Goal: Check status: Check status

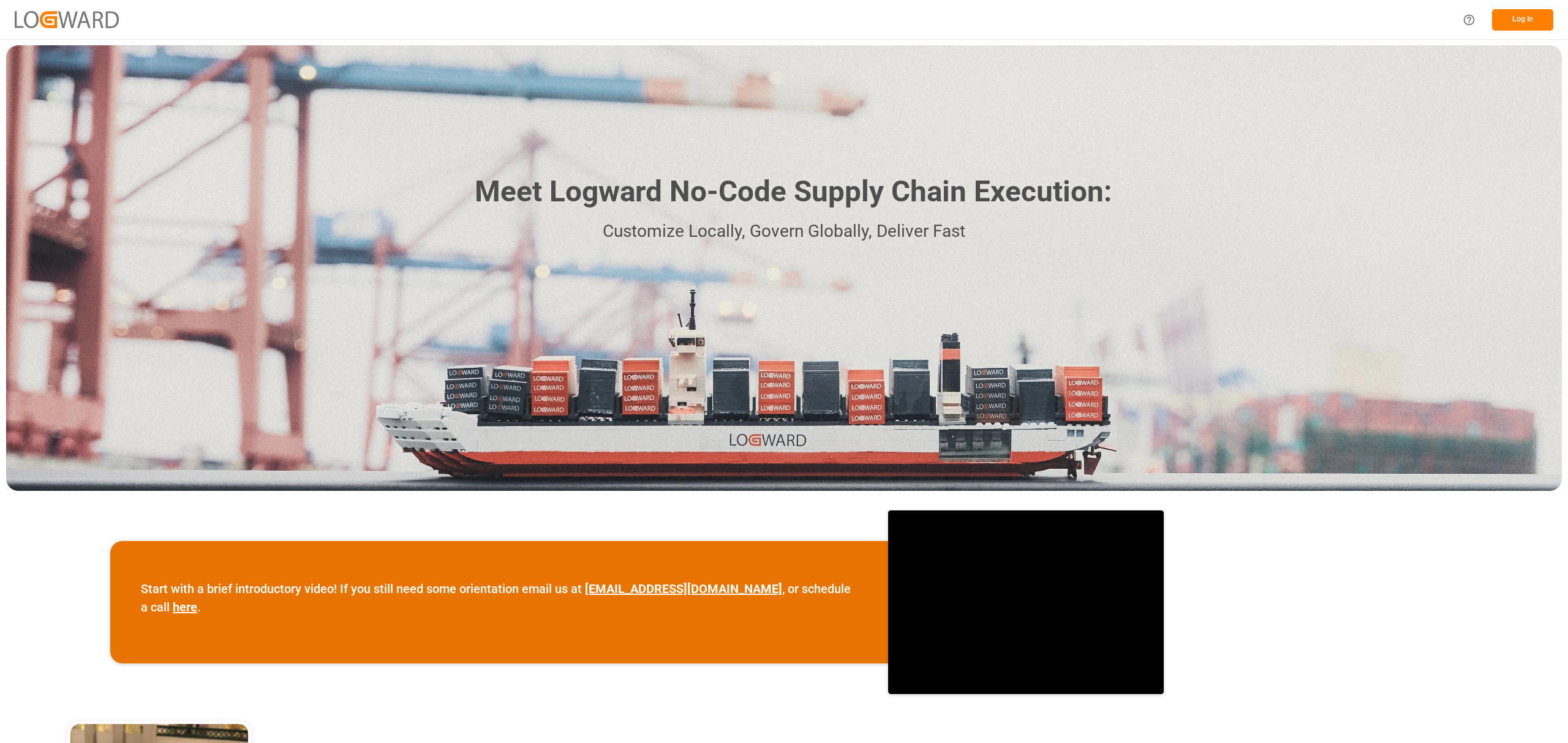
click at [1534, 27] on button "Log In" at bounding box center [1522, 20] width 61 height 22
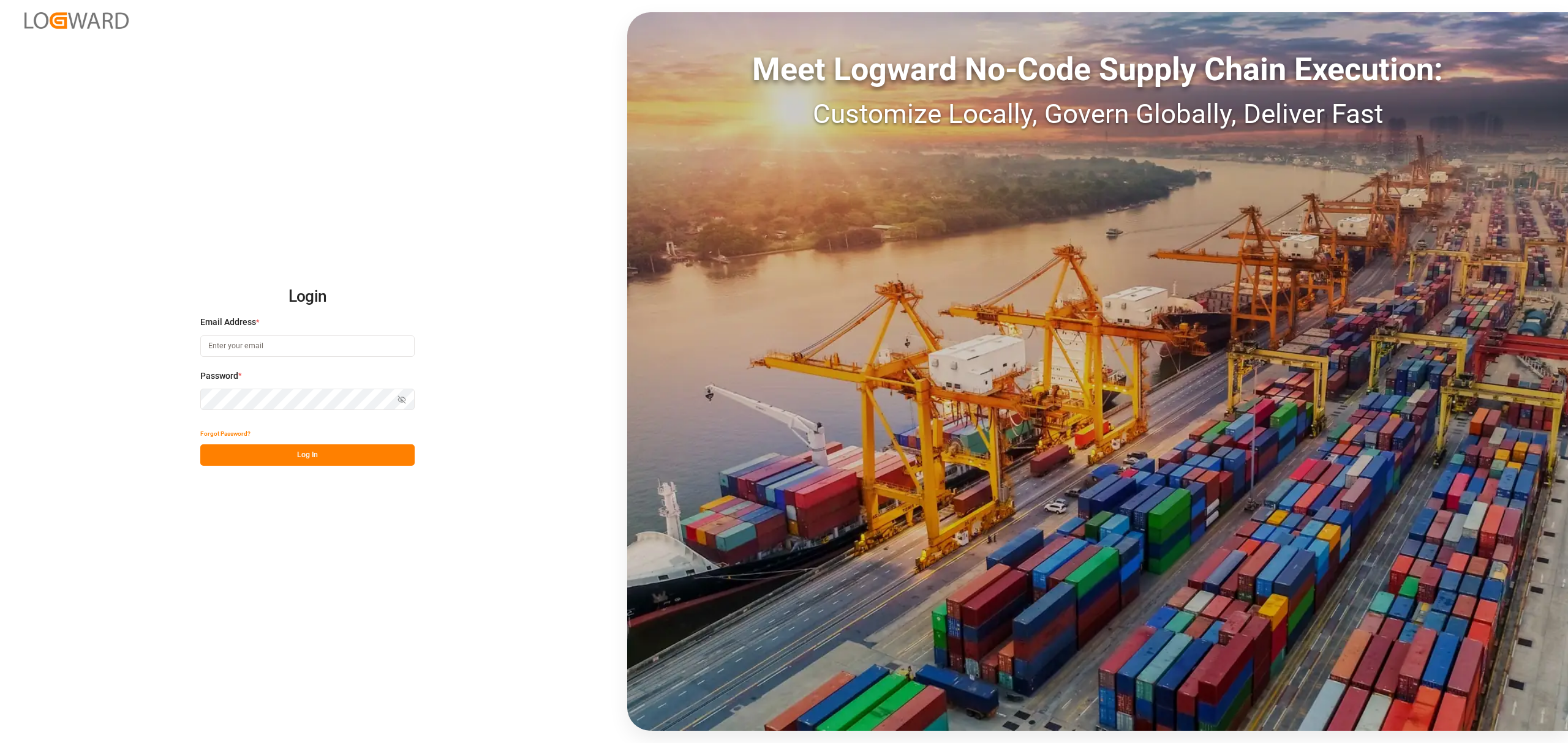
type input "[PERSON_NAME][EMAIL_ADDRESS][PERSON_NAME][DOMAIN_NAME]"
click at [329, 449] on button "Log In" at bounding box center [307, 455] width 215 height 22
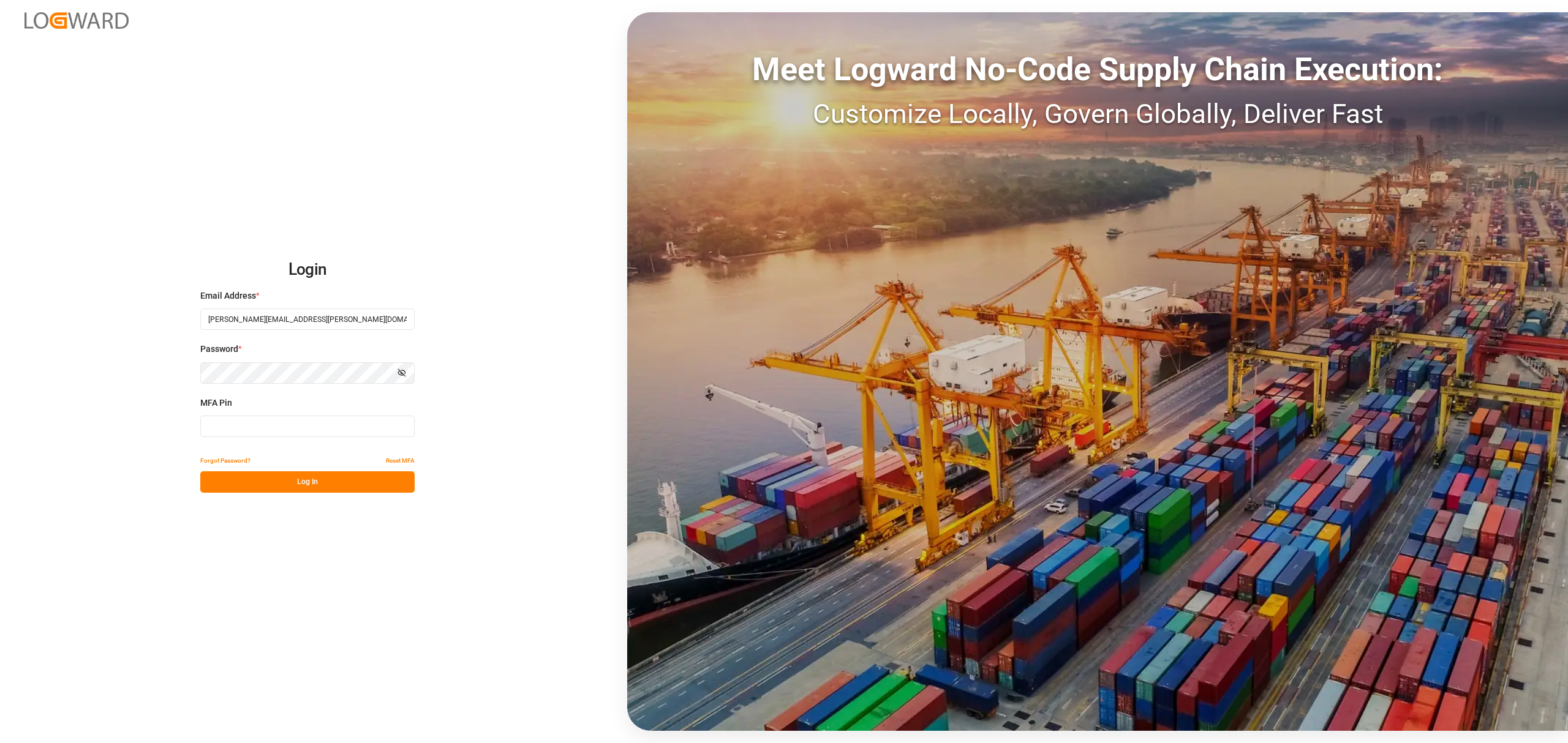
click at [307, 429] on input at bounding box center [307, 427] width 215 height 22
type input "931154"
click at [289, 492] on button "Log In" at bounding box center [307, 482] width 215 height 22
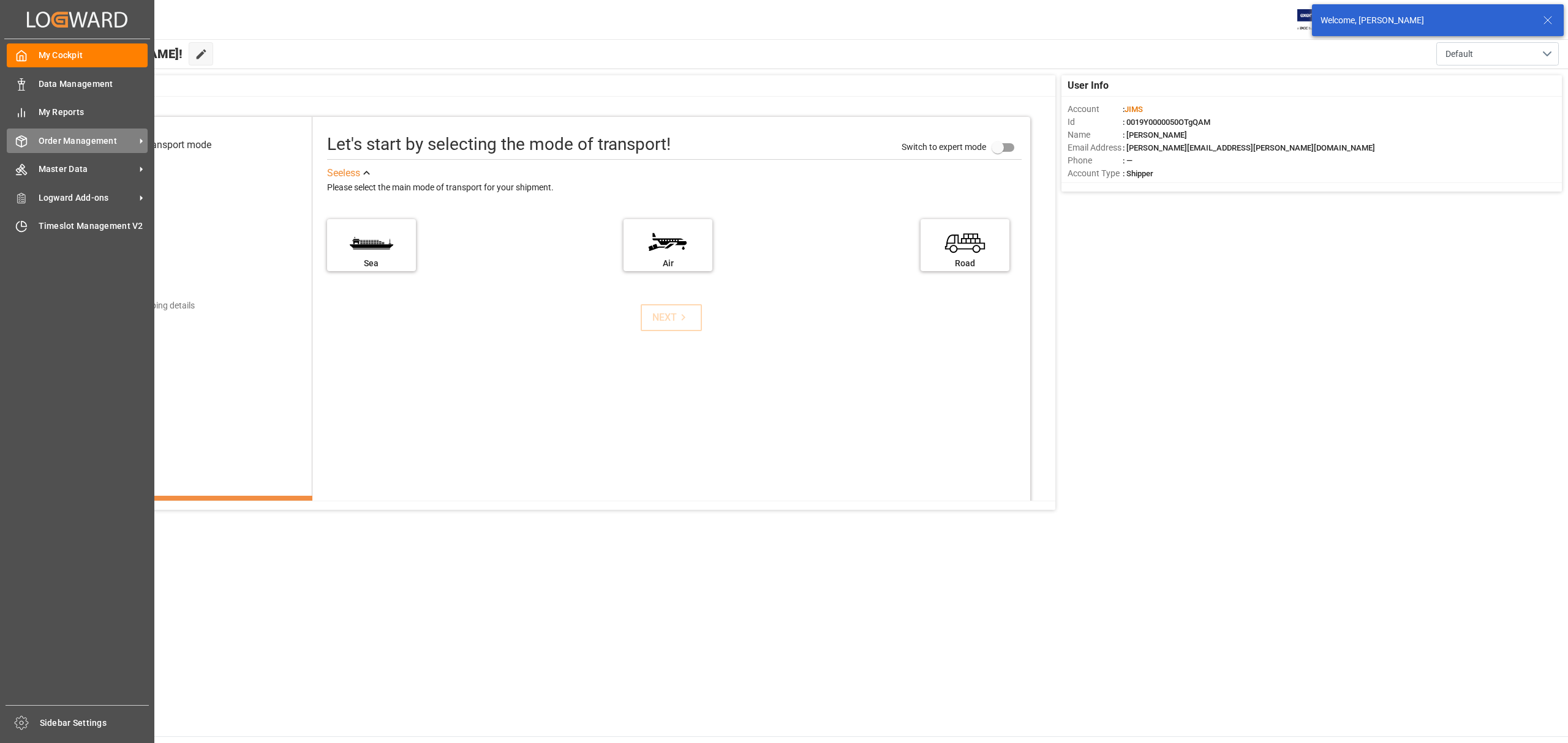
click at [39, 143] on span "Order Management" at bounding box center [87, 141] width 97 height 13
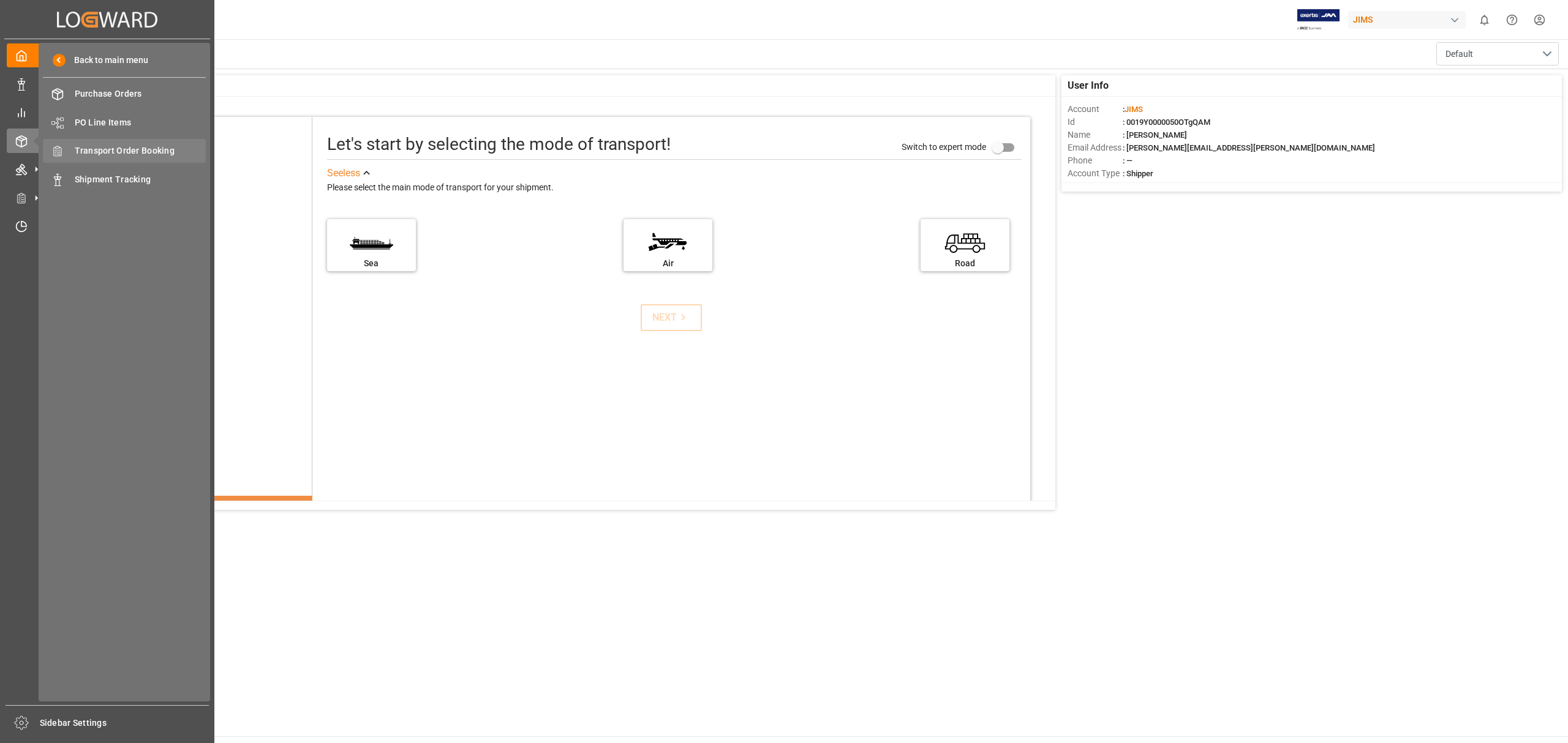
click at [132, 153] on span "Transport Order Booking" at bounding box center [141, 151] width 132 height 13
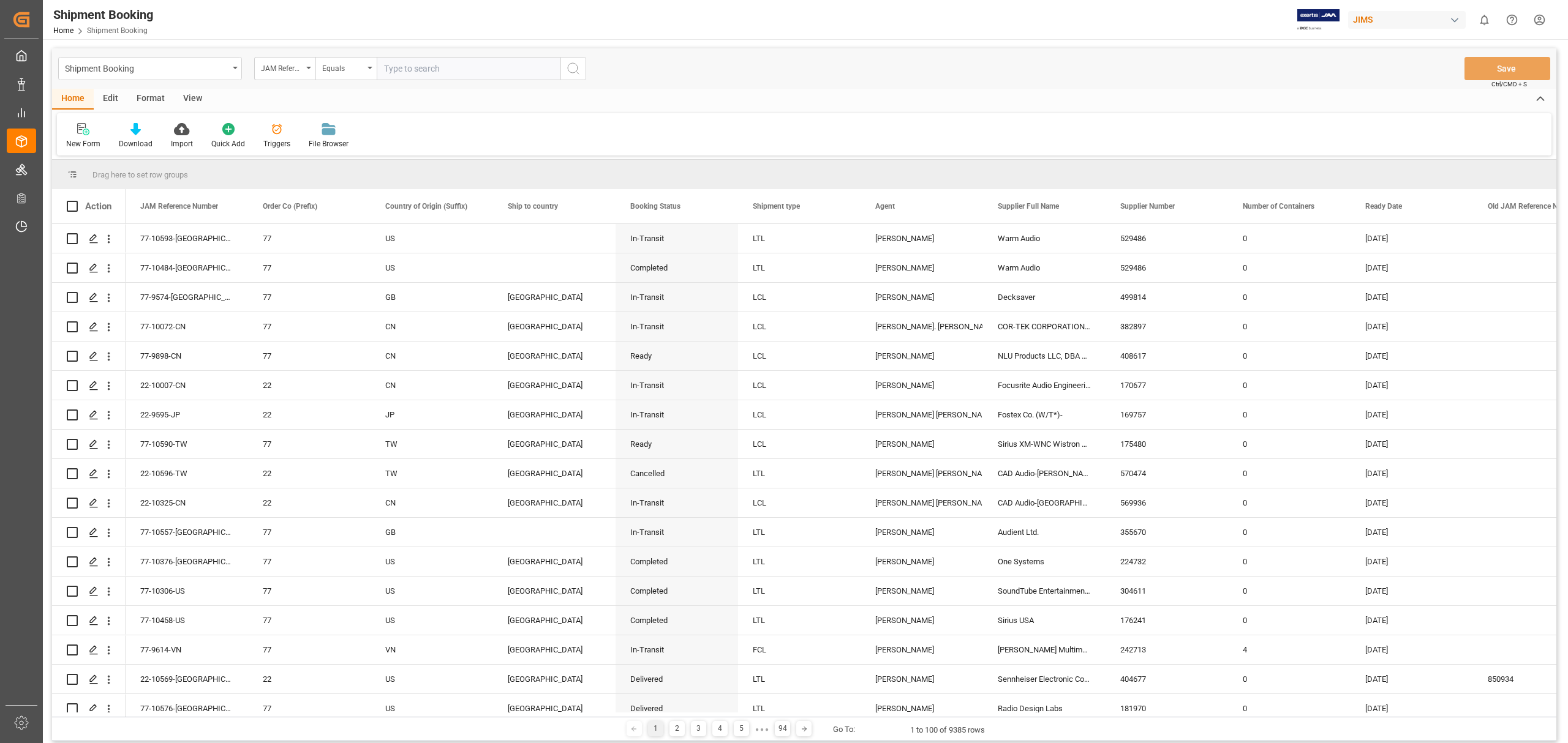
paste input "77-10515-GB"
type input "77-10515-GB"
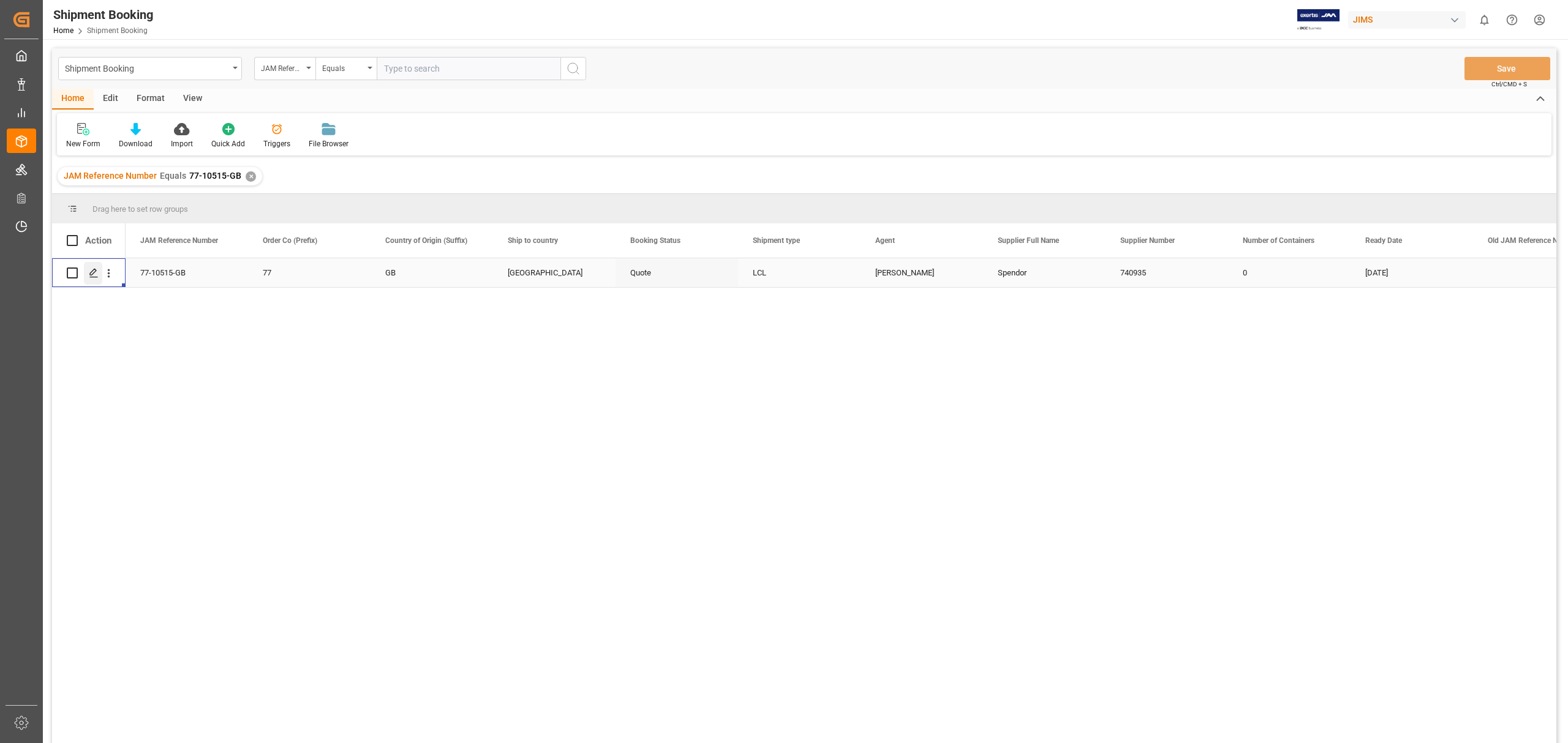
click at [96, 275] on icon "Press SPACE to select this row." at bounding box center [93, 273] width 9 height 9
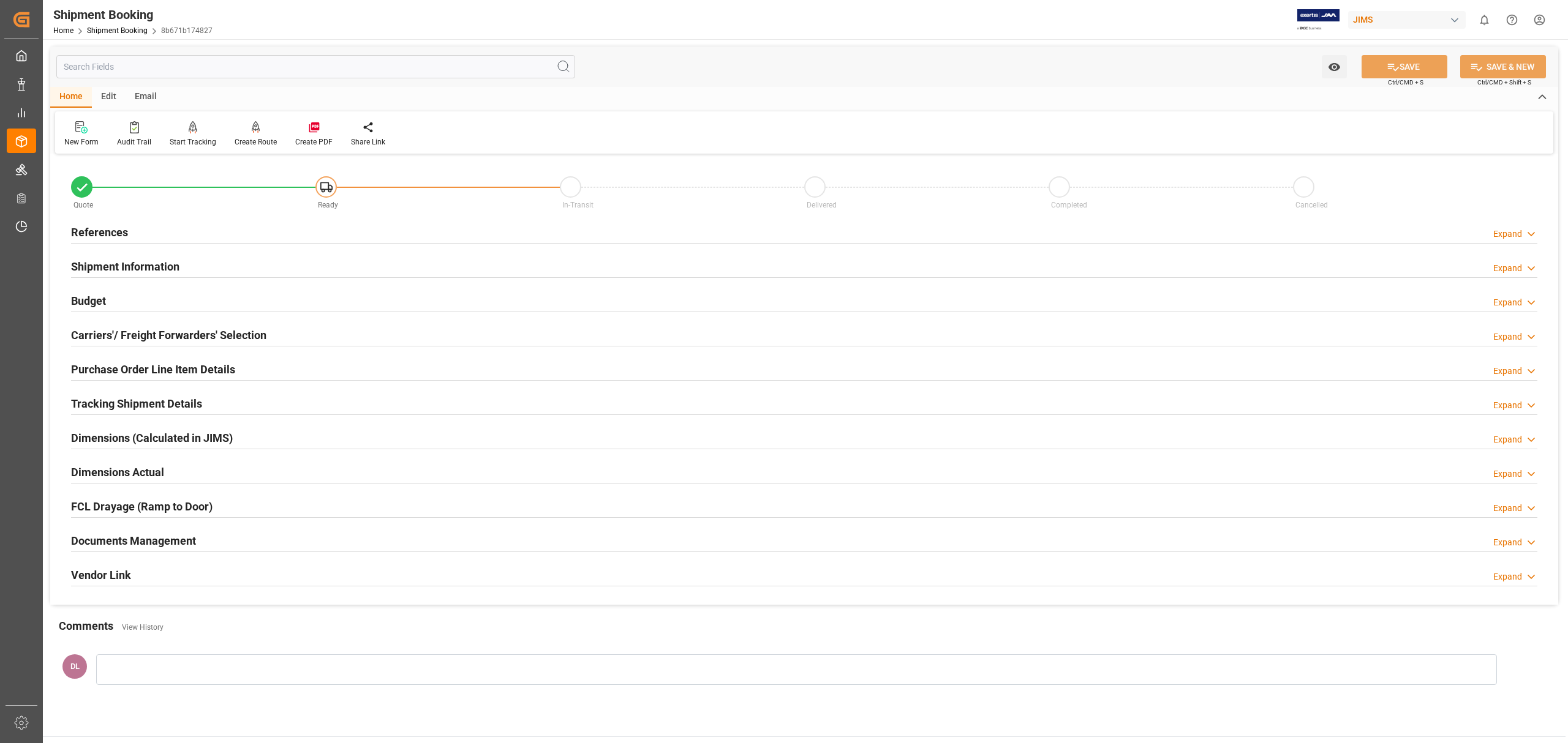
click at [211, 542] on div "Documents Management Expand" at bounding box center [804, 540] width 1466 height 23
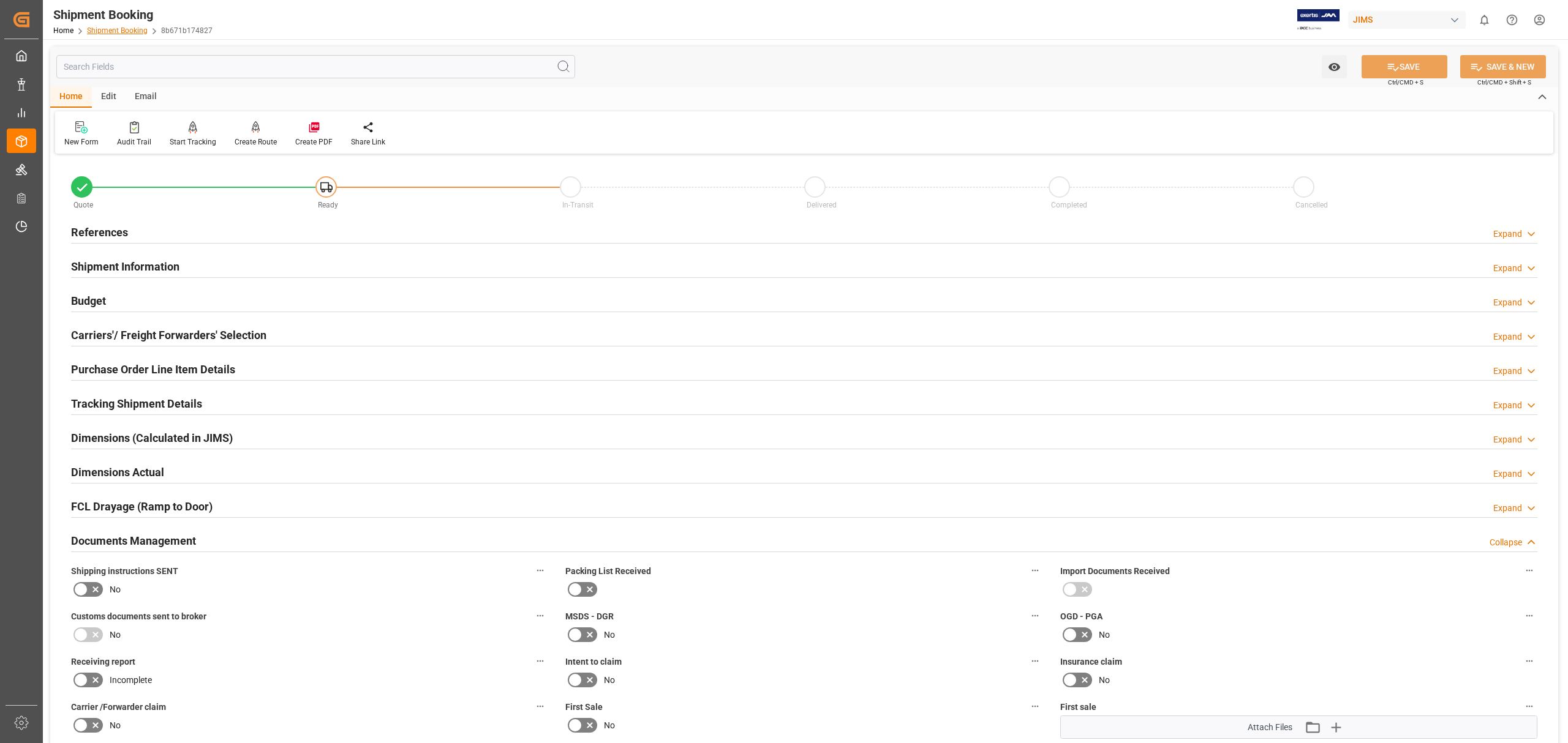
click at [121, 29] on link "Shipment Booking" at bounding box center [117, 31] width 61 height 9
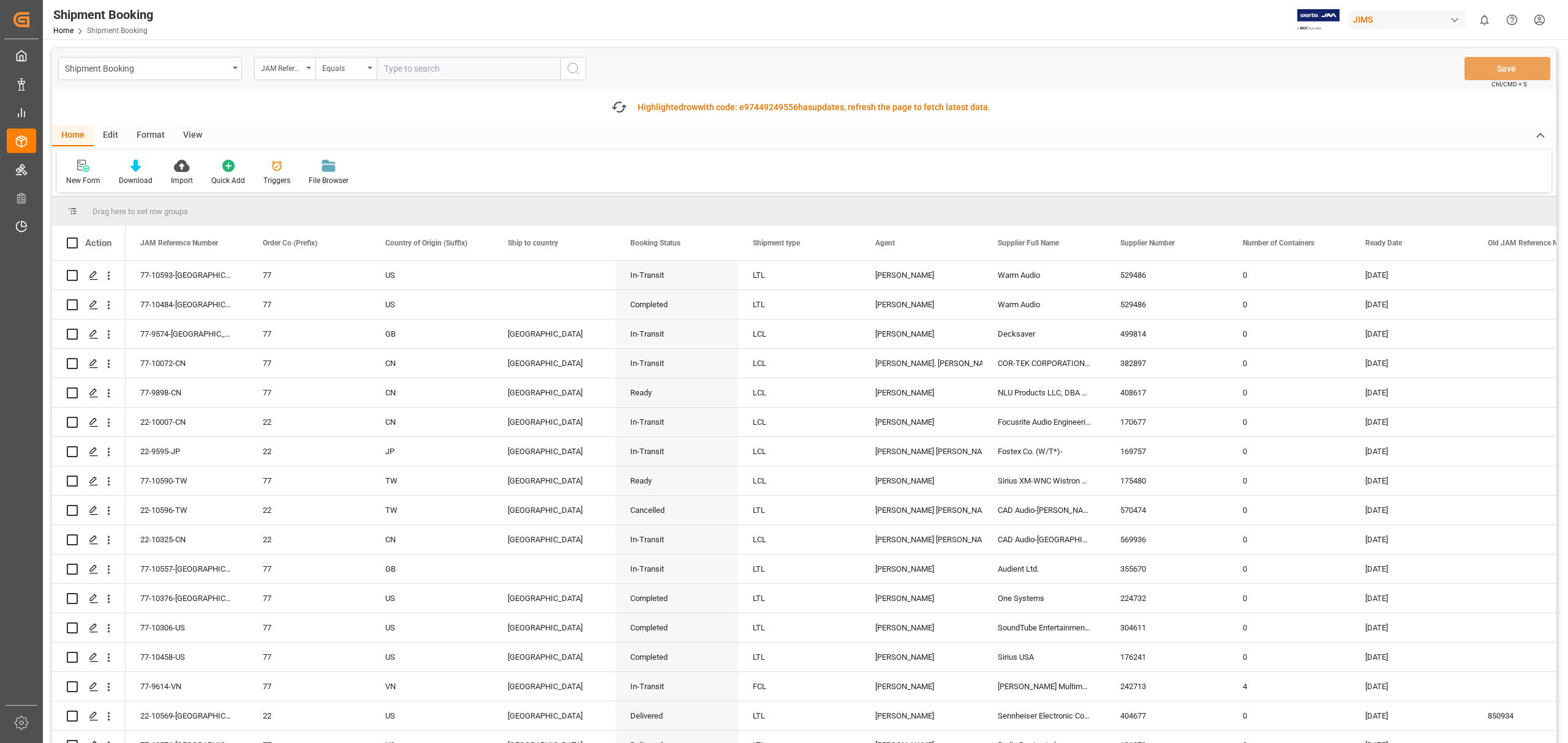
click at [453, 66] on input "text" at bounding box center [469, 68] width 184 height 23
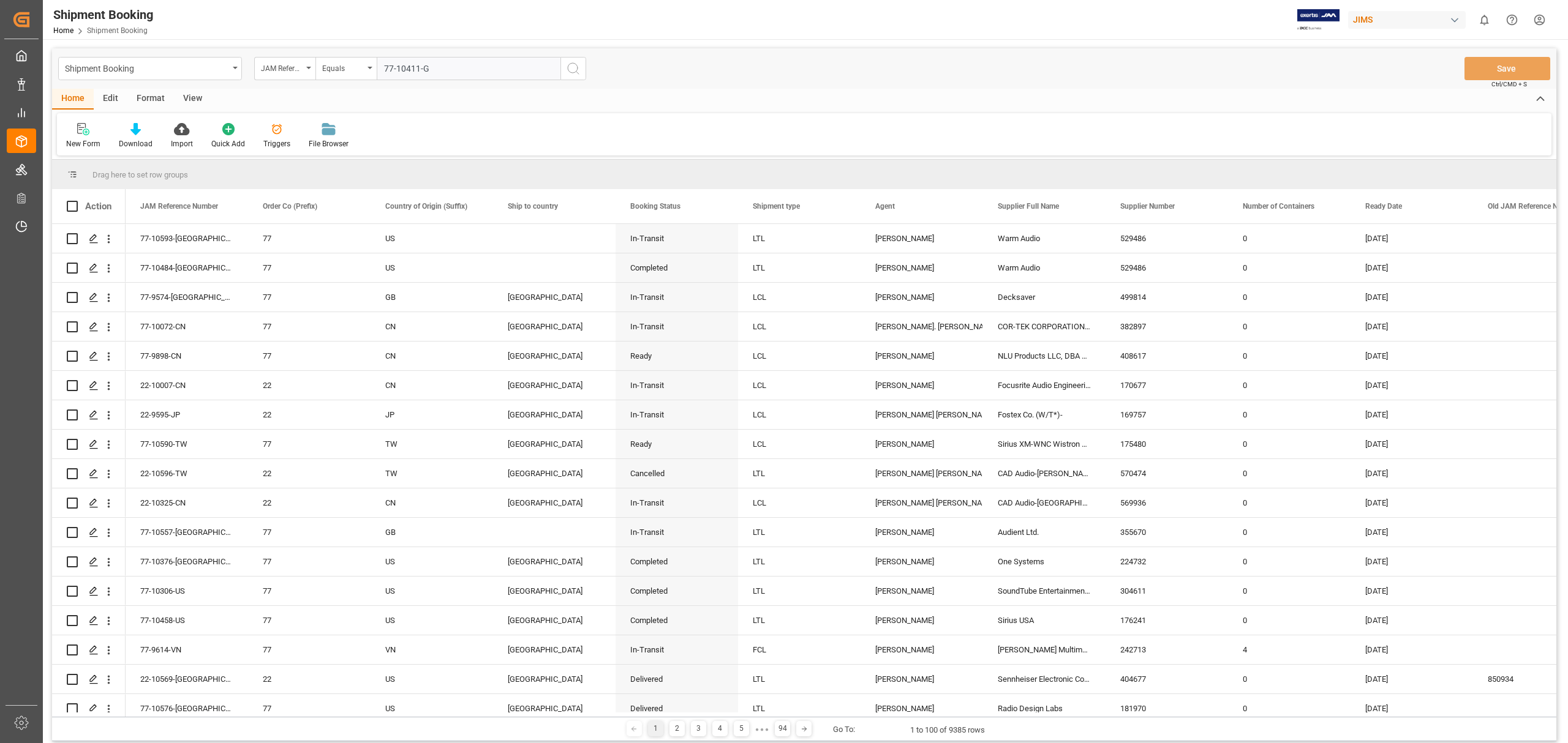
type input "77-10411-[GEOGRAPHIC_DATA]"
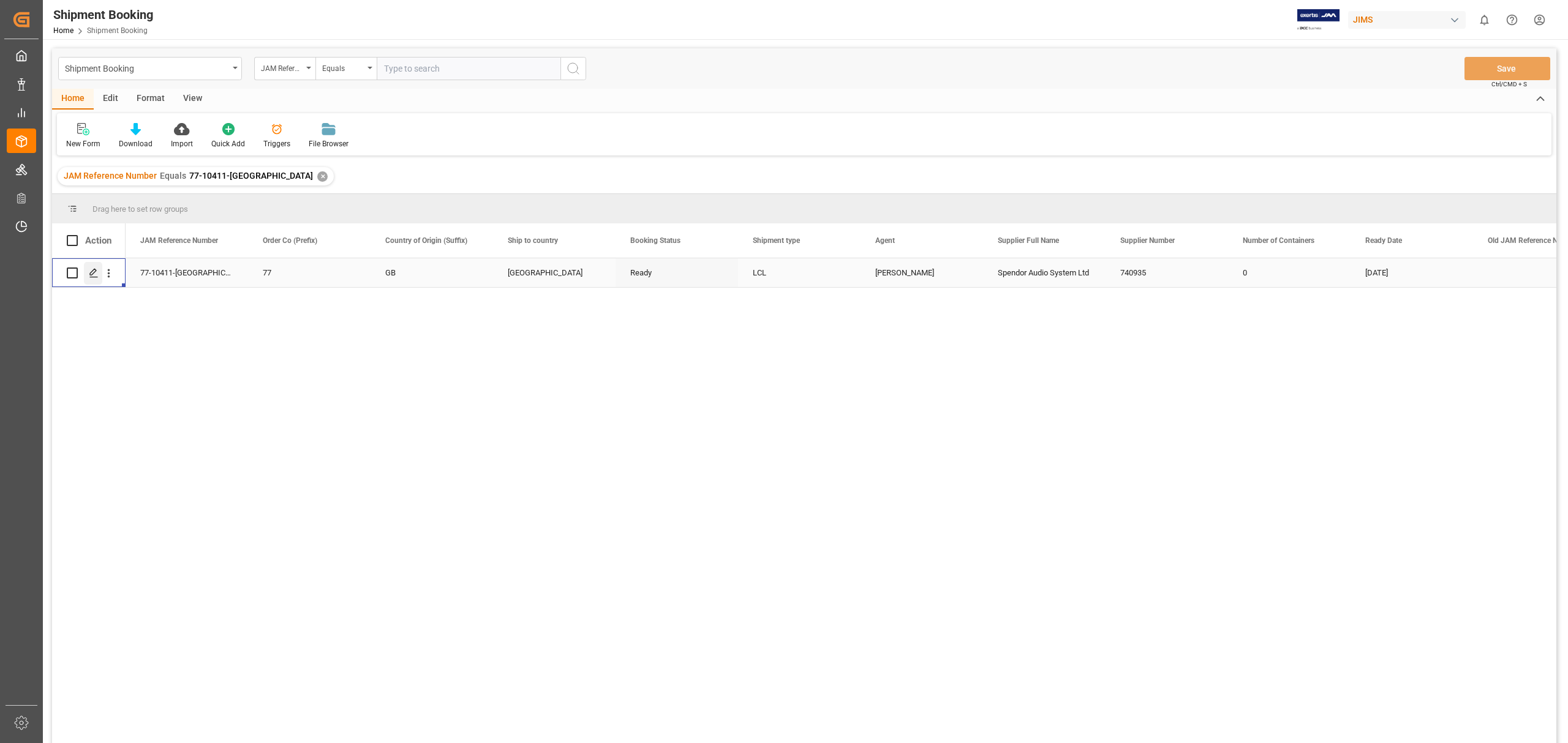
click at [93, 277] on line "Press SPACE to select this row." at bounding box center [94, 277] width 8 height 0
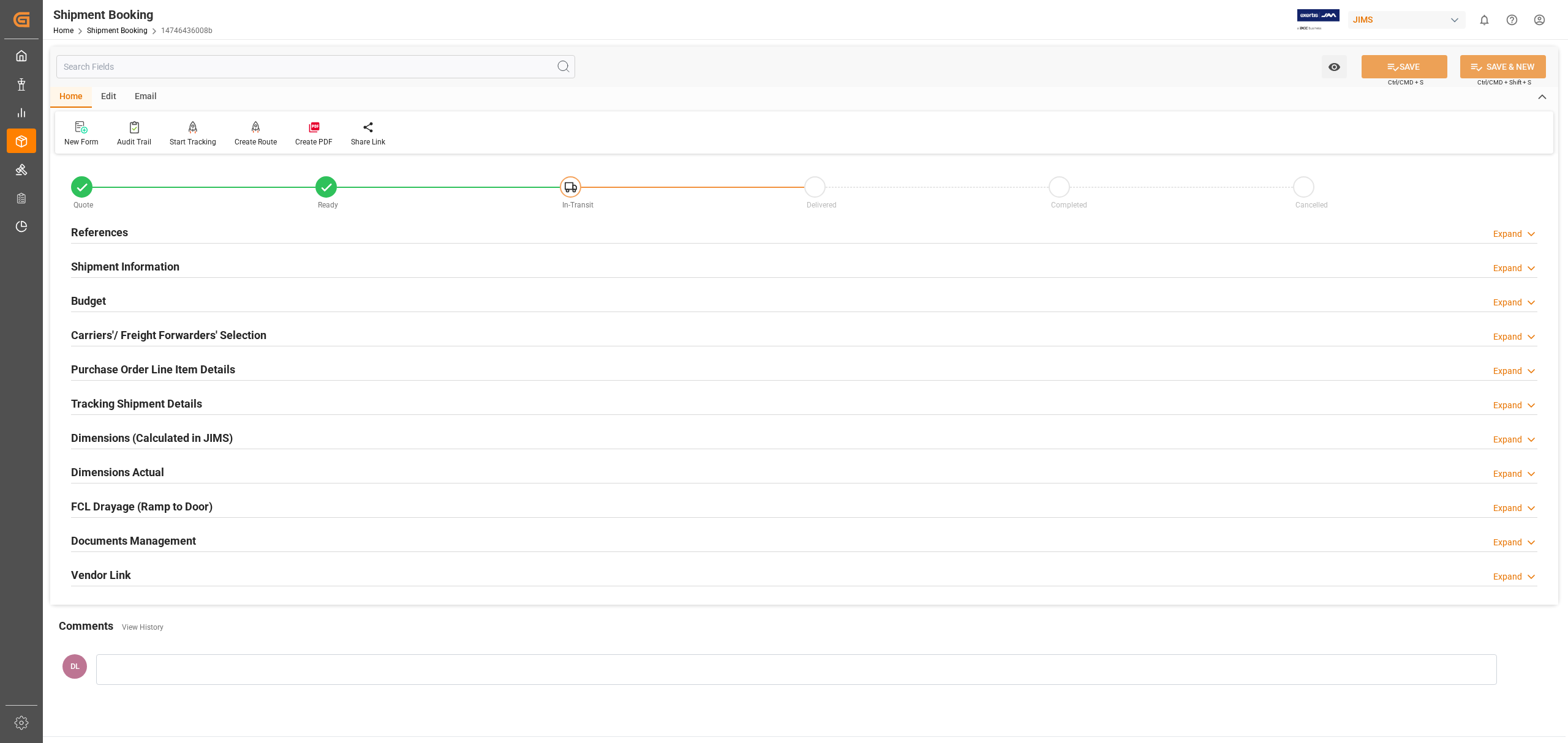
click at [287, 529] on div "Documents Management Expand" at bounding box center [804, 541] width 1483 height 34
click at [282, 542] on div "Documents Management Expand" at bounding box center [804, 540] width 1466 height 23
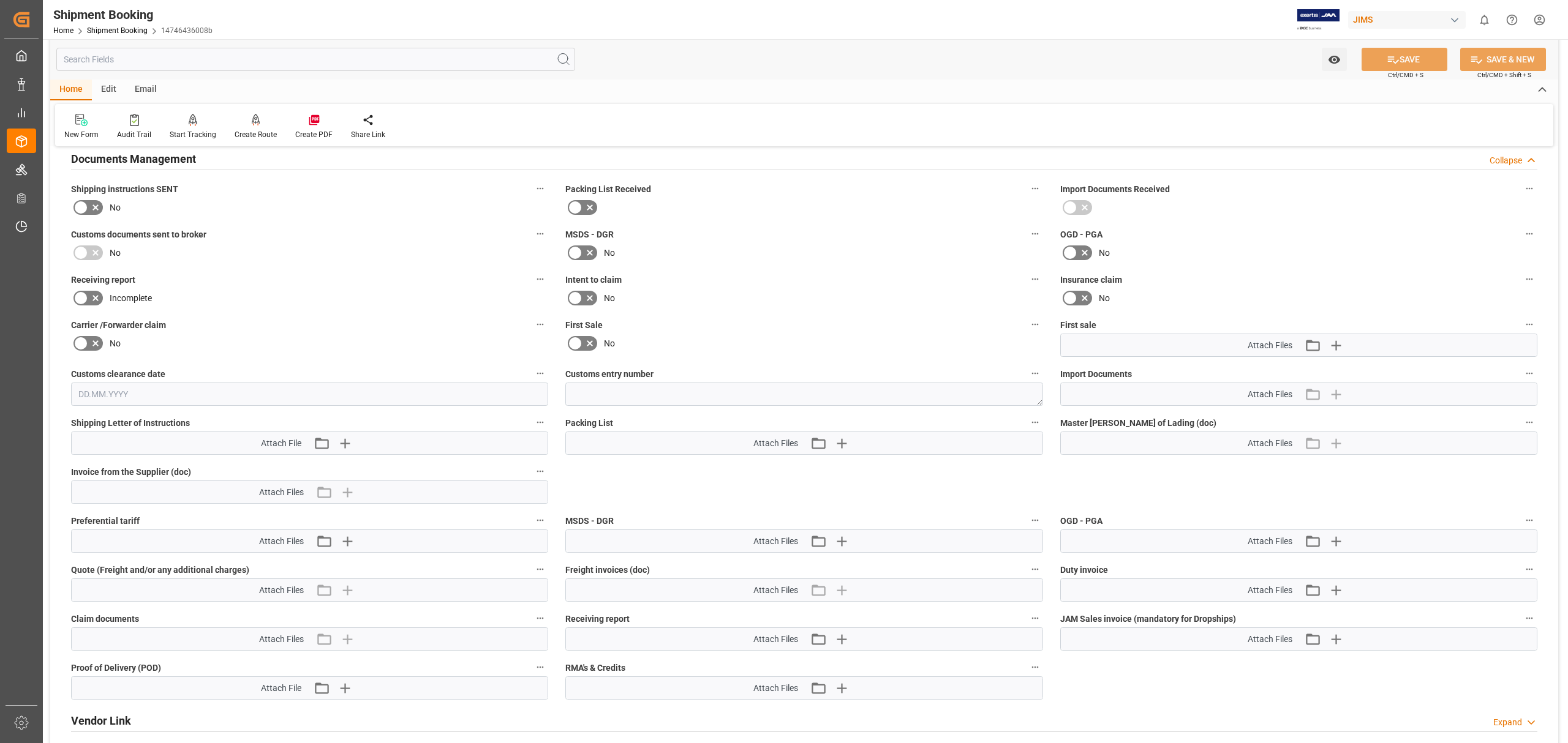
scroll to position [571, 0]
